Goal: Check status: Check status

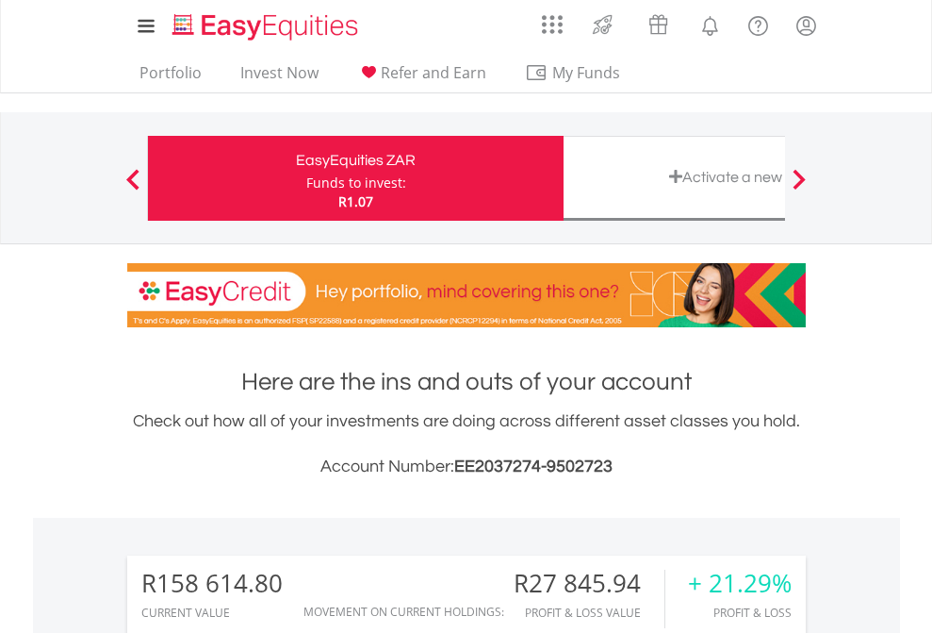
scroll to position [181, 296]
click at [306, 178] on div "Funds to invest:" at bounding box center [356, 182] width 100 height 19
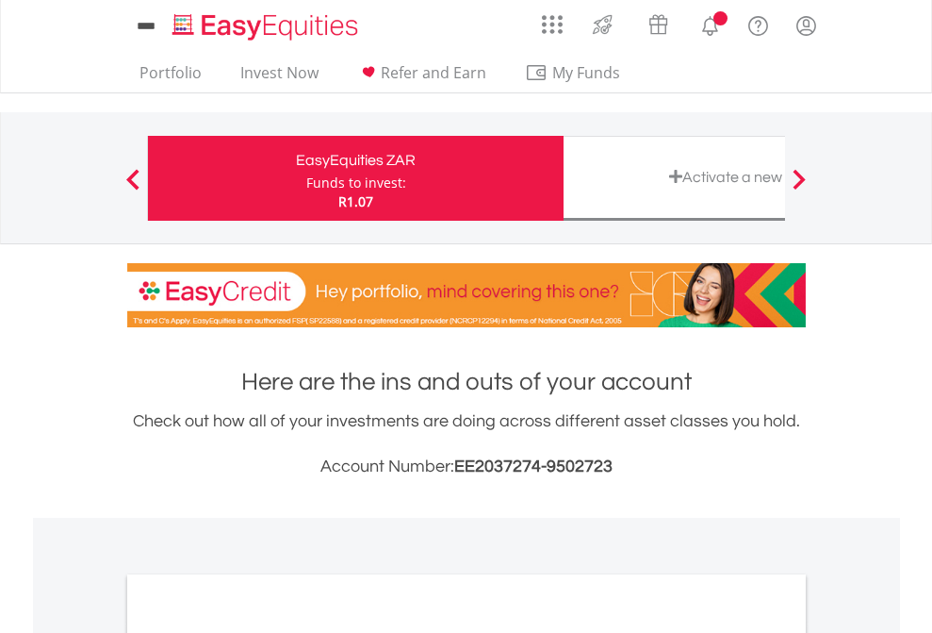
scroll to position [1133, 0]
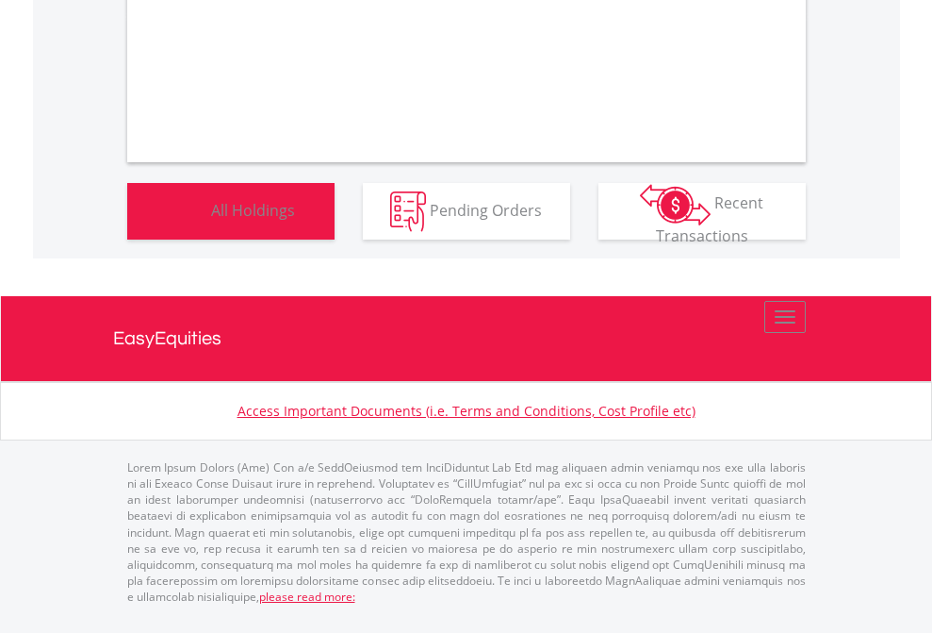
click at [211, 220] on span "All Holdings" at bounding box center [253, 209] width 84 height 21
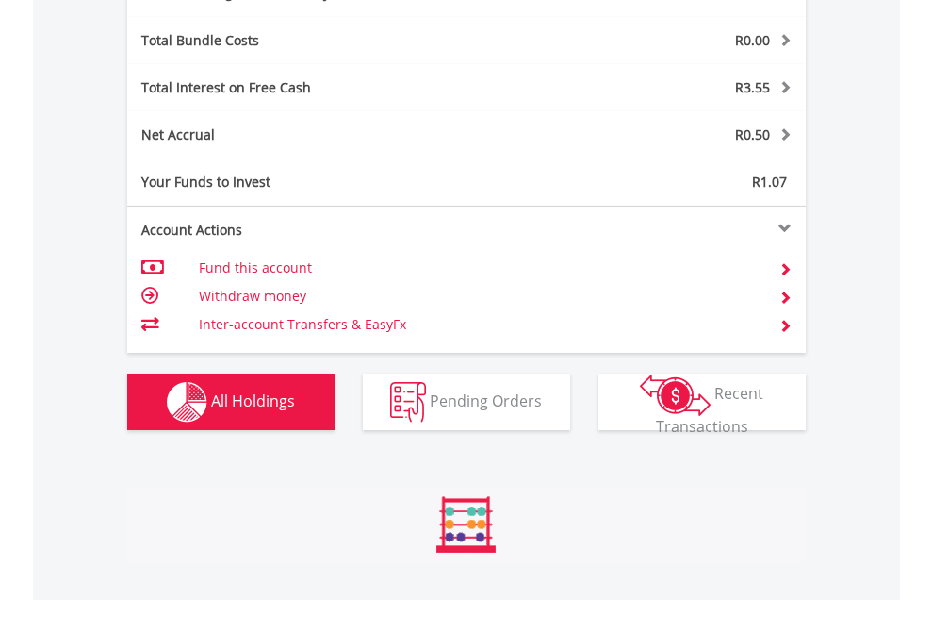
scroll to position [2248, 0]
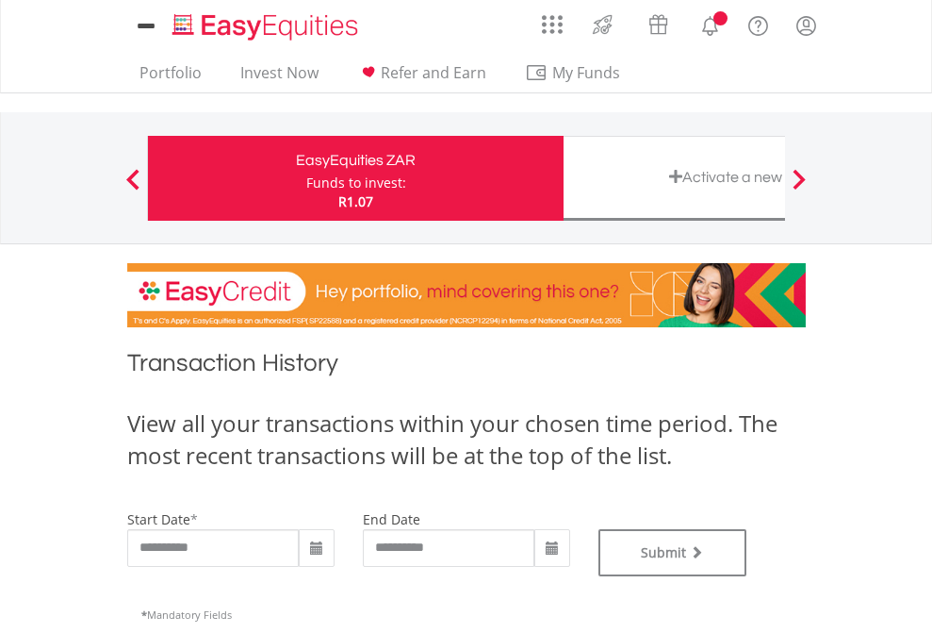
click at [306, 178] on div "Funds to invest:" at bounding box center [356, 182] width 100 height 19
type input "**********"
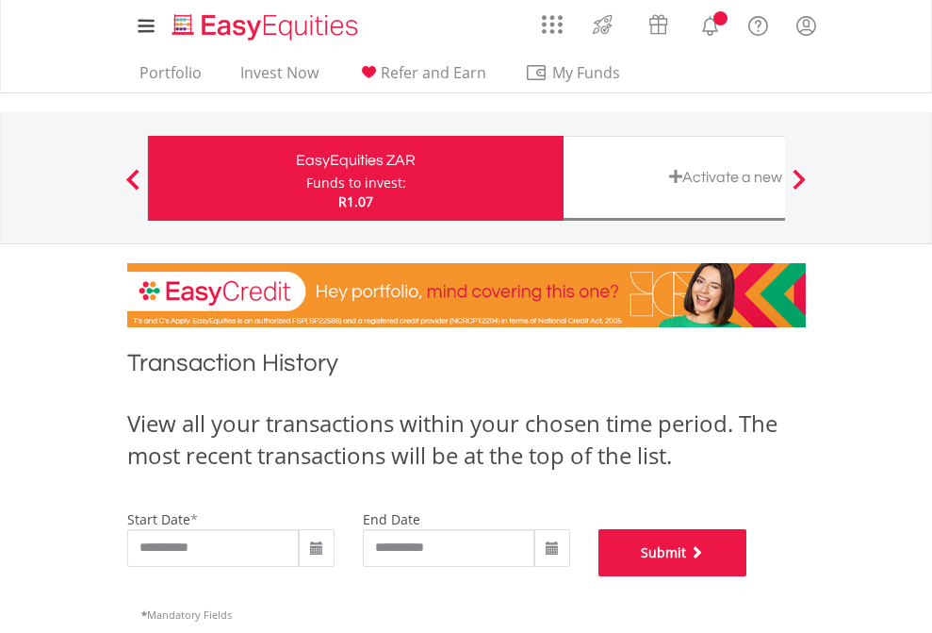
click at [748, 576] on button "Submit" at bounding box center [673, 552] width 149 height 47
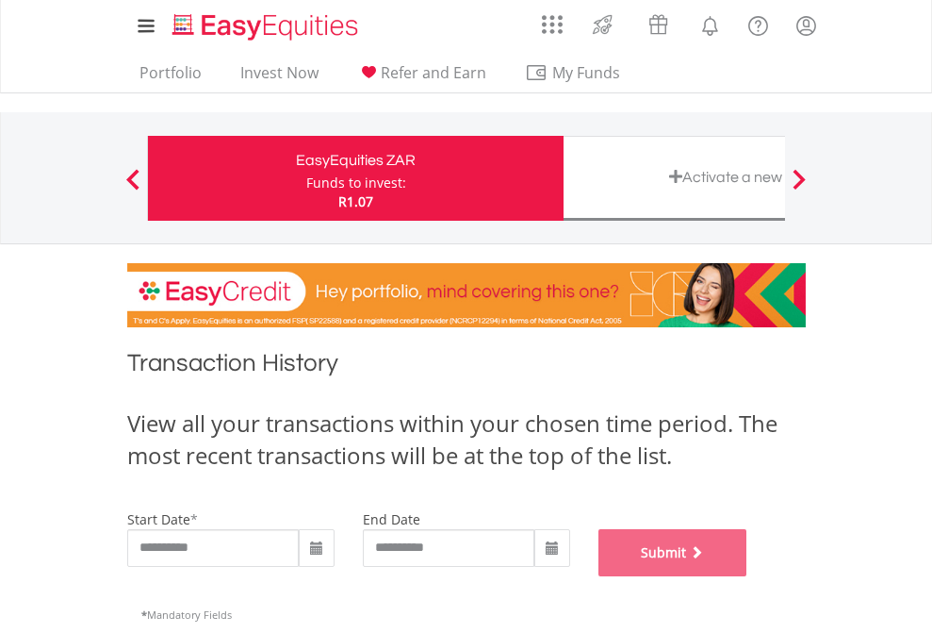
scroll to position [765, 0]
